Goal: Transaction & Acquisition: Purchase product/service

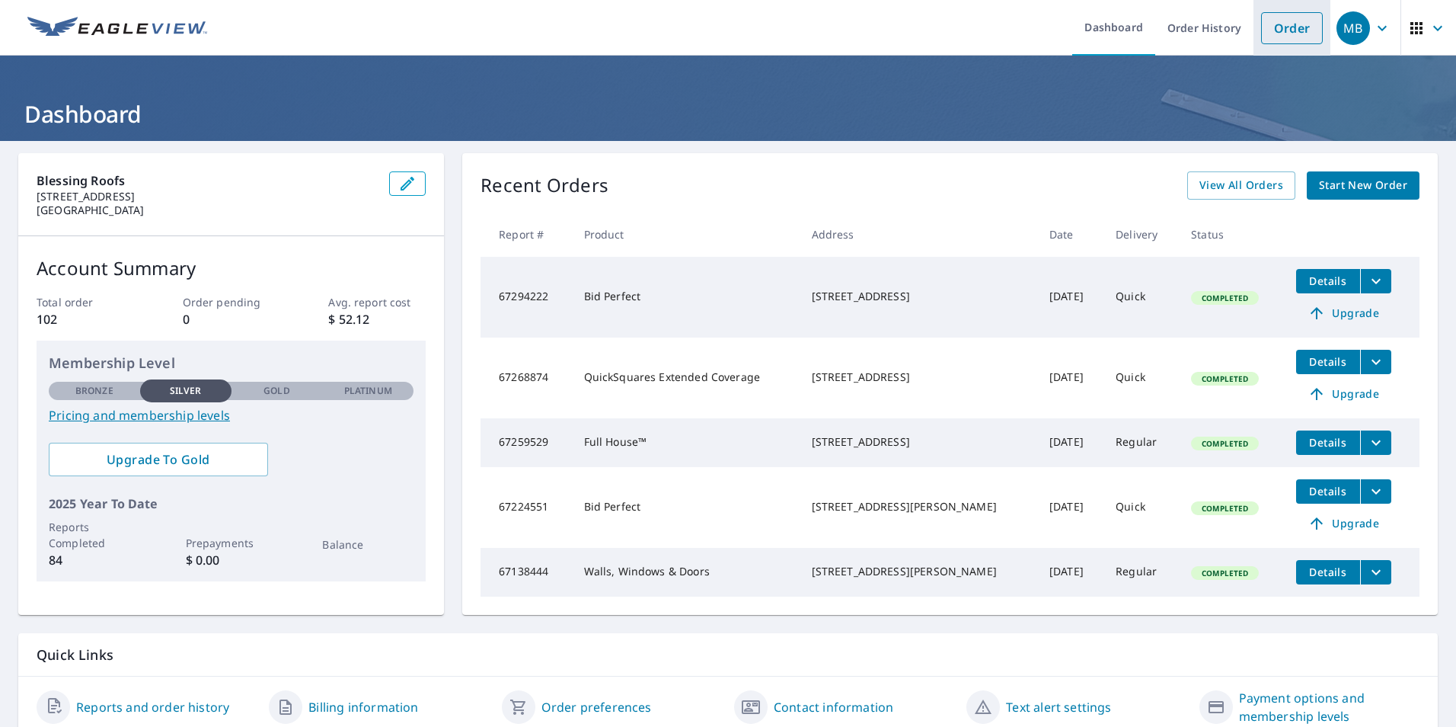
click at [1280, 30] on link "Order" at bounding box center [1292, 28] width 62 height 32
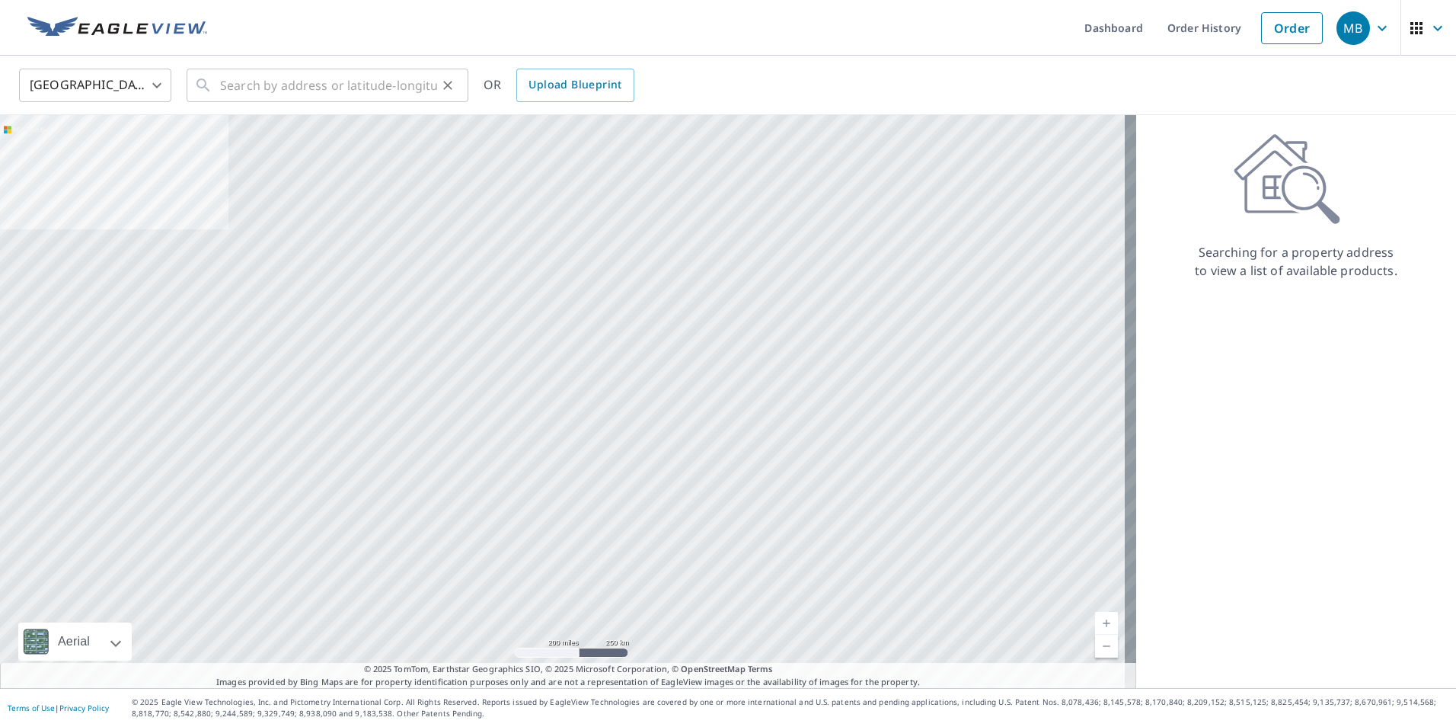
click at [211, 85] on icon at bounding box center [203, 85] width 18 height 18
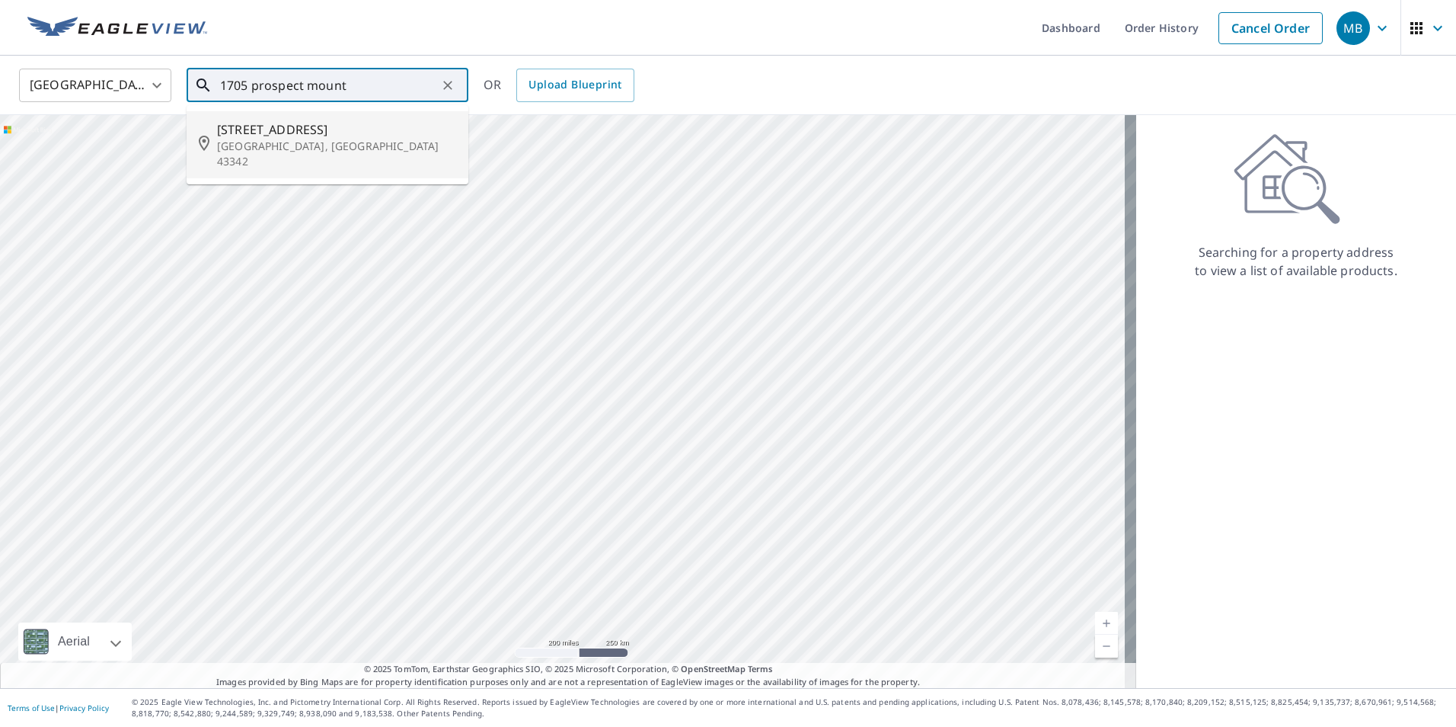
click at [367, 128] on span "[STREET_ADDRESS]" at bounding box center [336, 129] width 239 height 18
type input "[STREET_ADDRESS]"
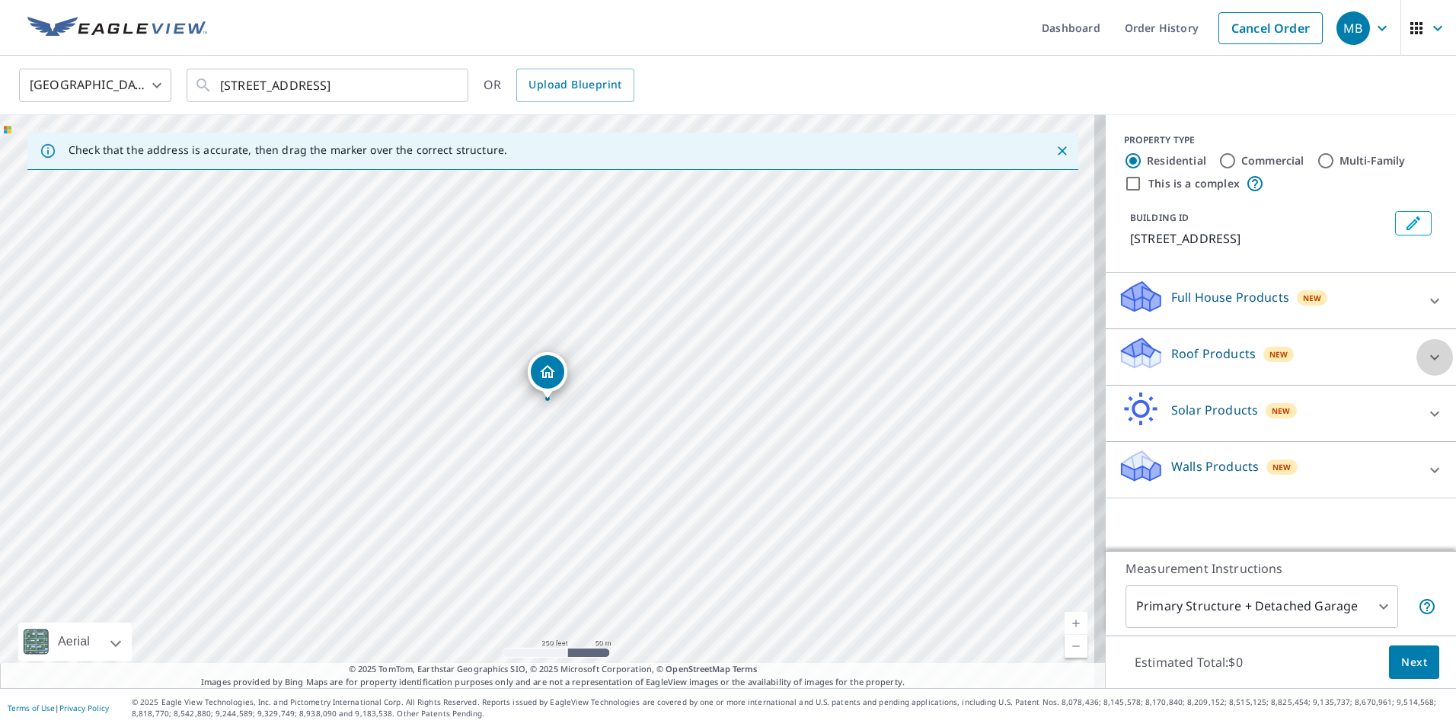
click at [1426, 366] on icon at bounding box center [1435, 357] width 18 height 18
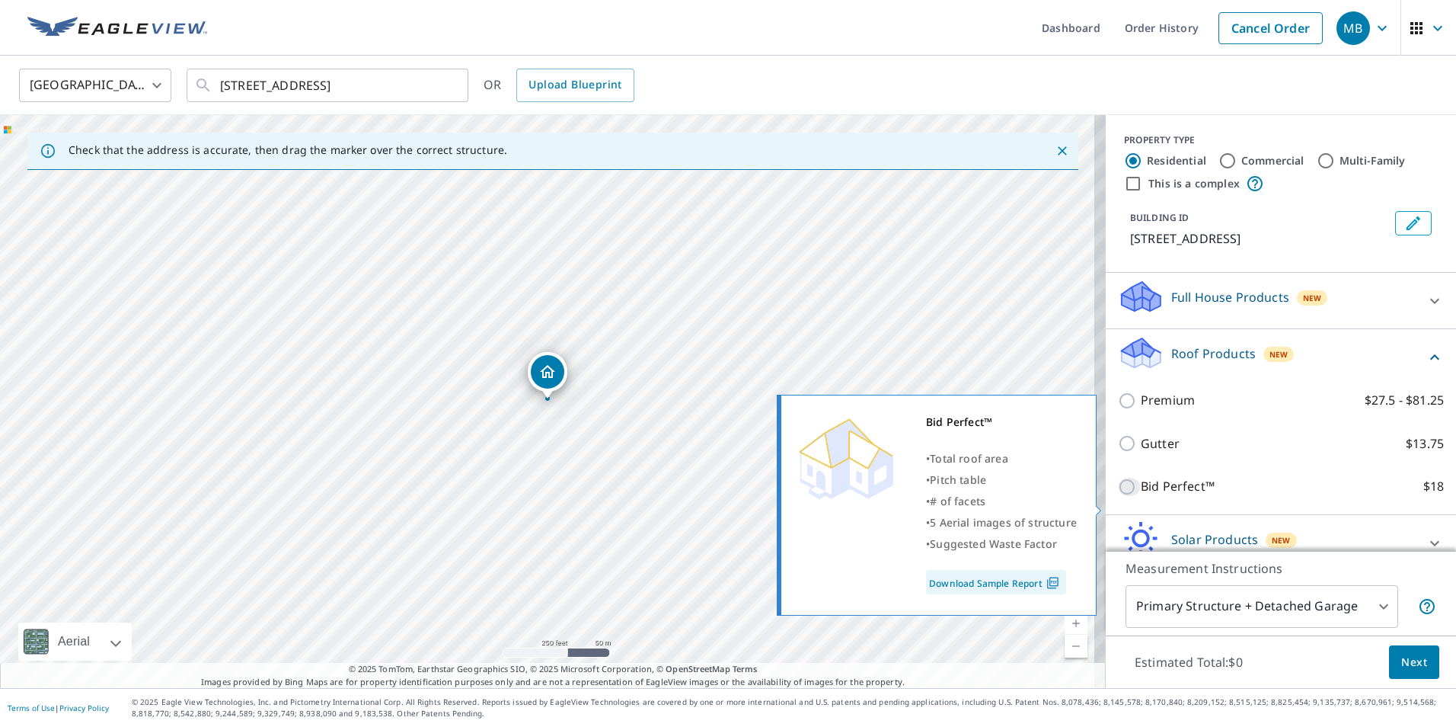
click at [1127, 496] on input "Bid Perfect™ $18" at bounding box center [1129, 487] width 23 height 18
checkbox input "true"
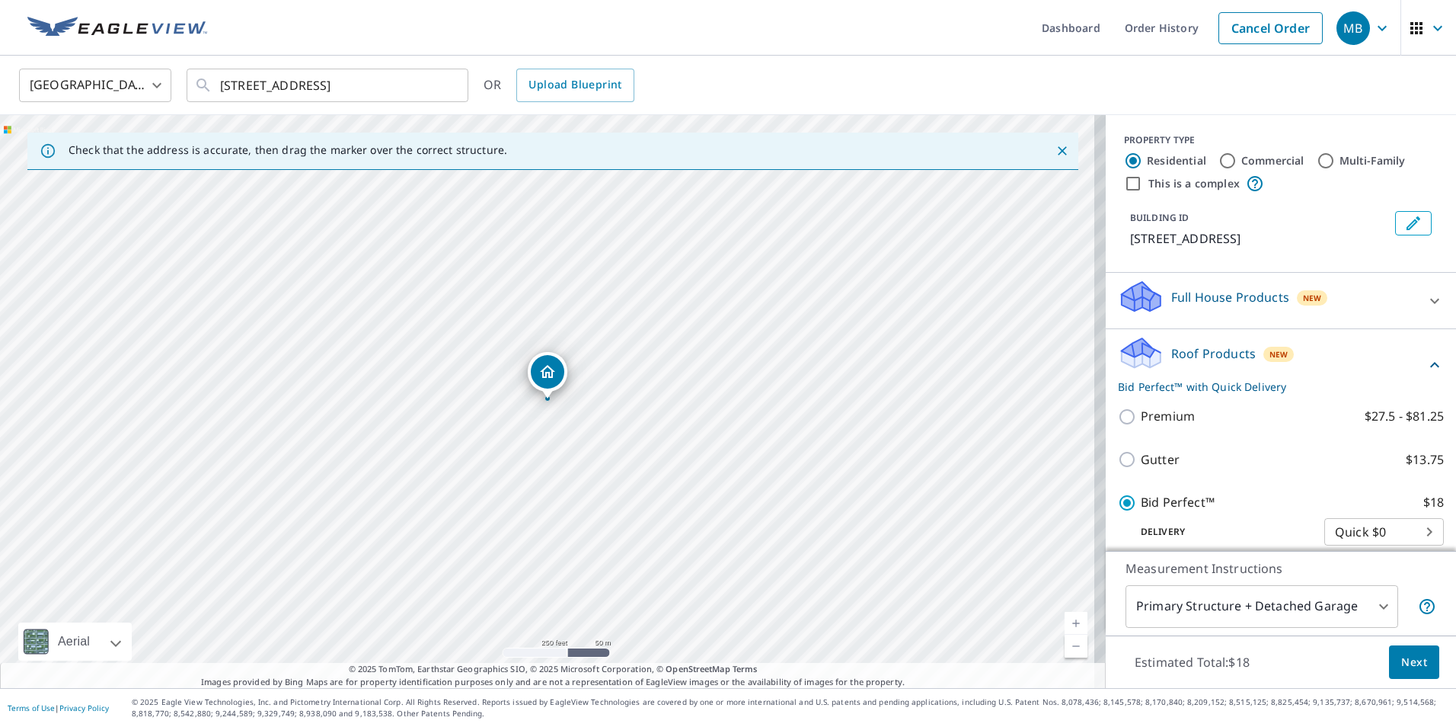
click at [1406, 660] on span "Next" at bounding box center [1414, 662] width 26 height 19
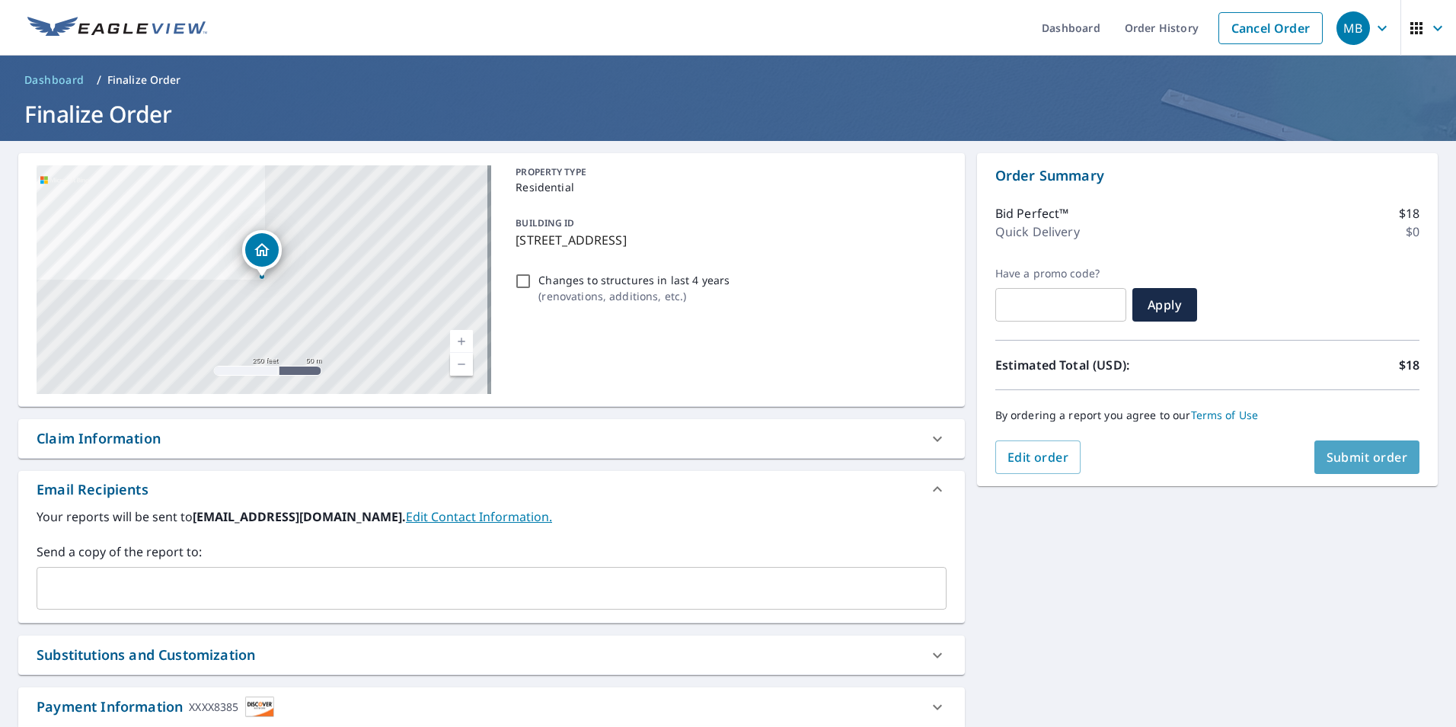
click at [1376, 452] on span "Submit order" at bounding box center [1367, 457] width 81 height 17
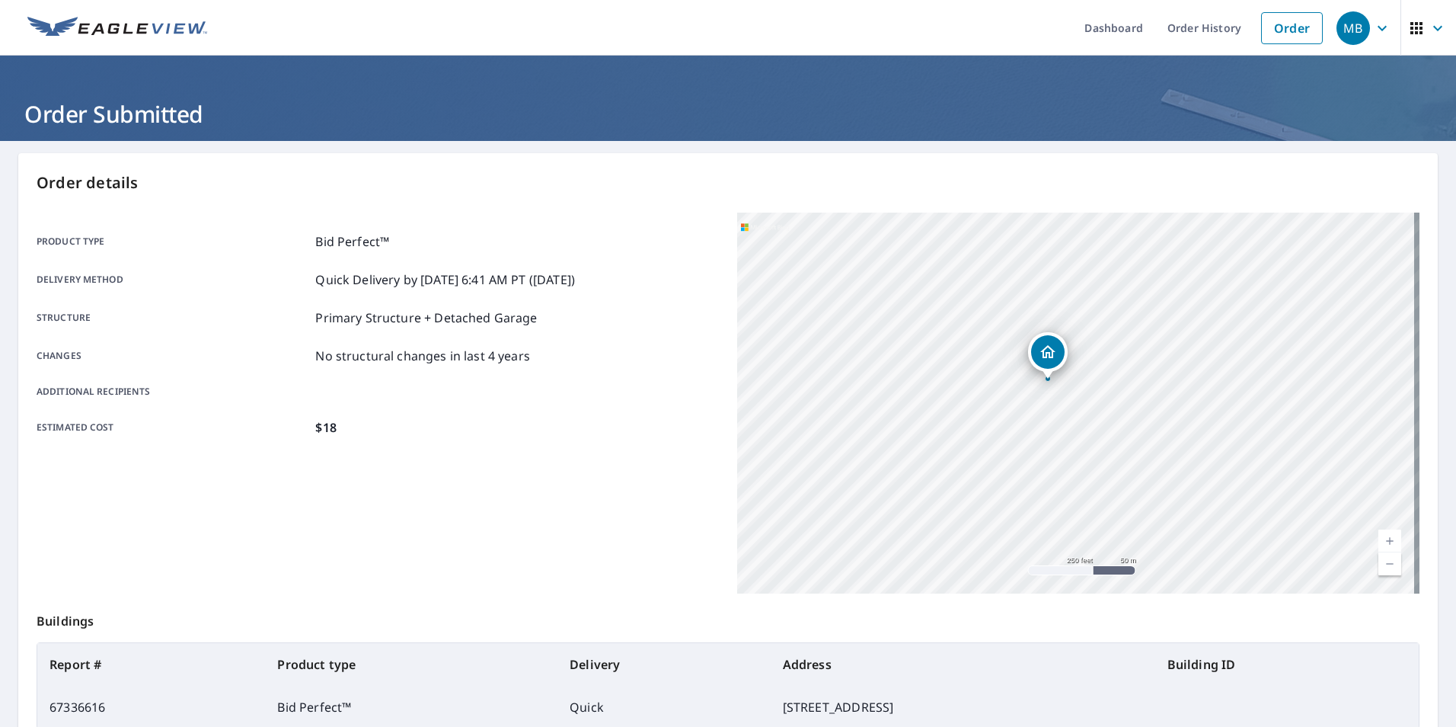
drag, startPoint x: 1130, startPoint y: 510, endPoint x: 1101, endPoint y: 488, distance: 36.0
click at [1101, 488] on div "[STREET_ADDRESS]" at bounding box center [1078, 403] width 682 height 381
drag, startPoint x: 1040, startPoint y: 379, endPoint x: 1053, endPoint y: 388, distance: 15.2
click at [1056, 388] on div at bounding box center [1059, 388] width 6 height 6
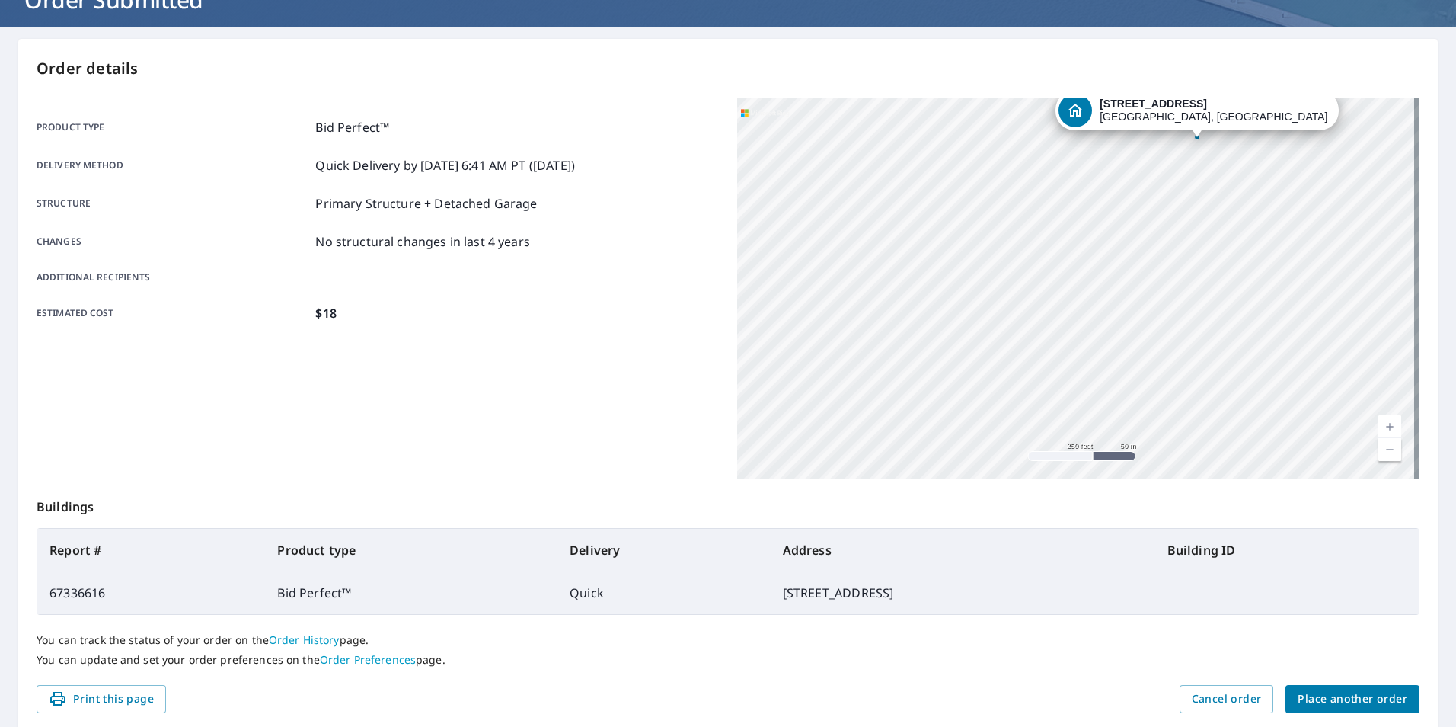
scroll to position [127, 0]
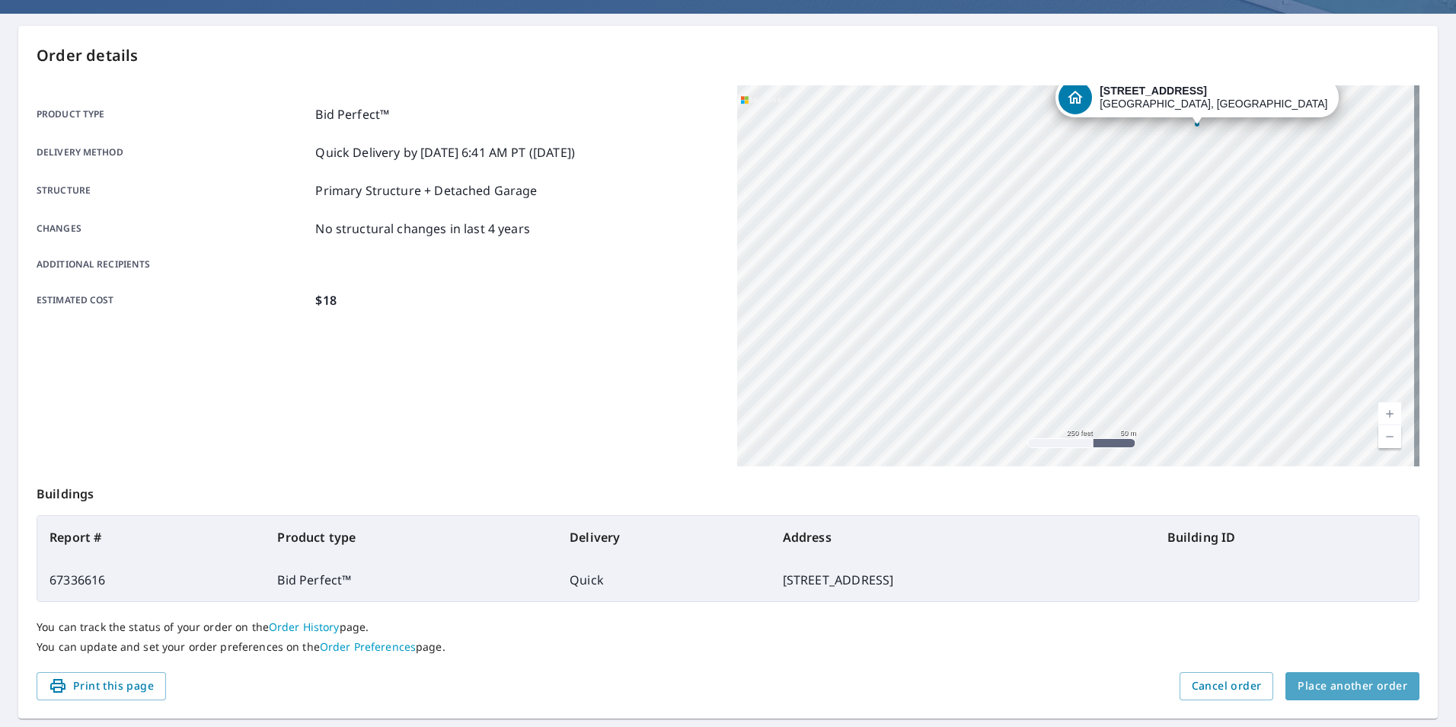
click at [1382, 691] on span "Place another order" at bounding box center [1353, 685] width 110 height 19
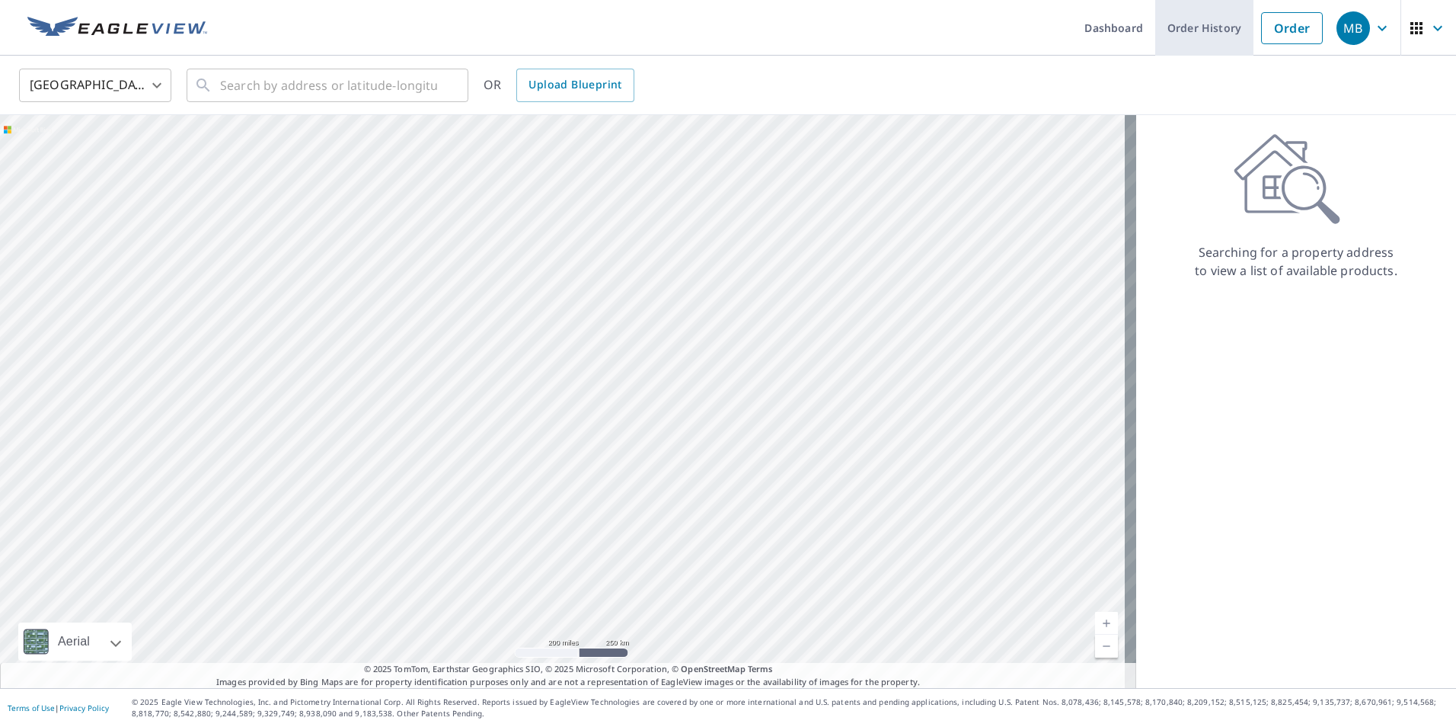
click at [1181, 30] on link "Order History" at bounding box center [1204, 28] width 98 height 56
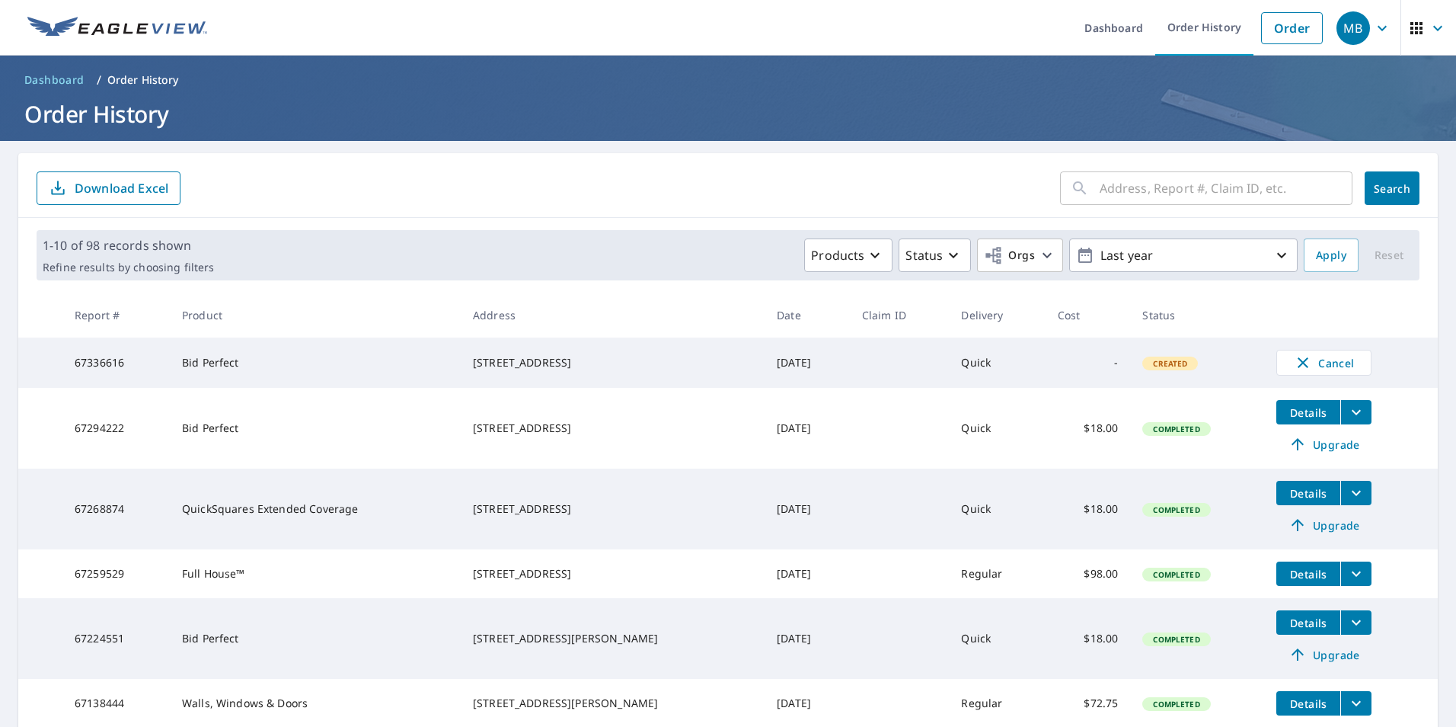
click at [220, 373] on td "Bid Perfect" at bounding box center [315, 362] width 291 height 50
